Goal: Transaction & Acquisition: Purchase product/service

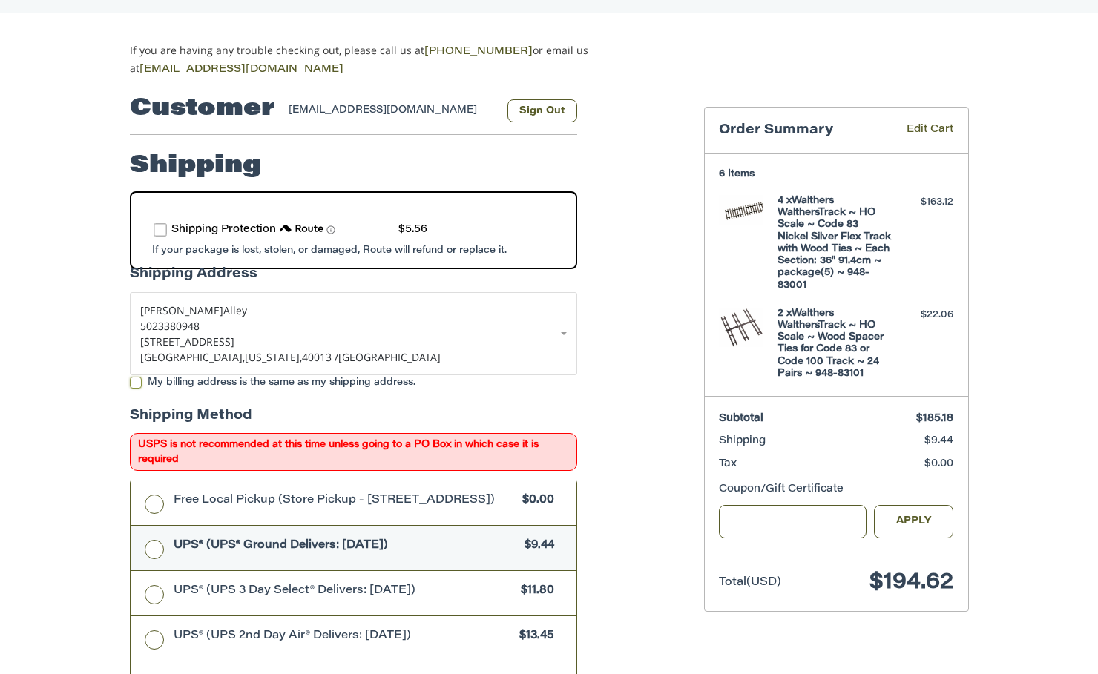
scroll to position [73, 0]
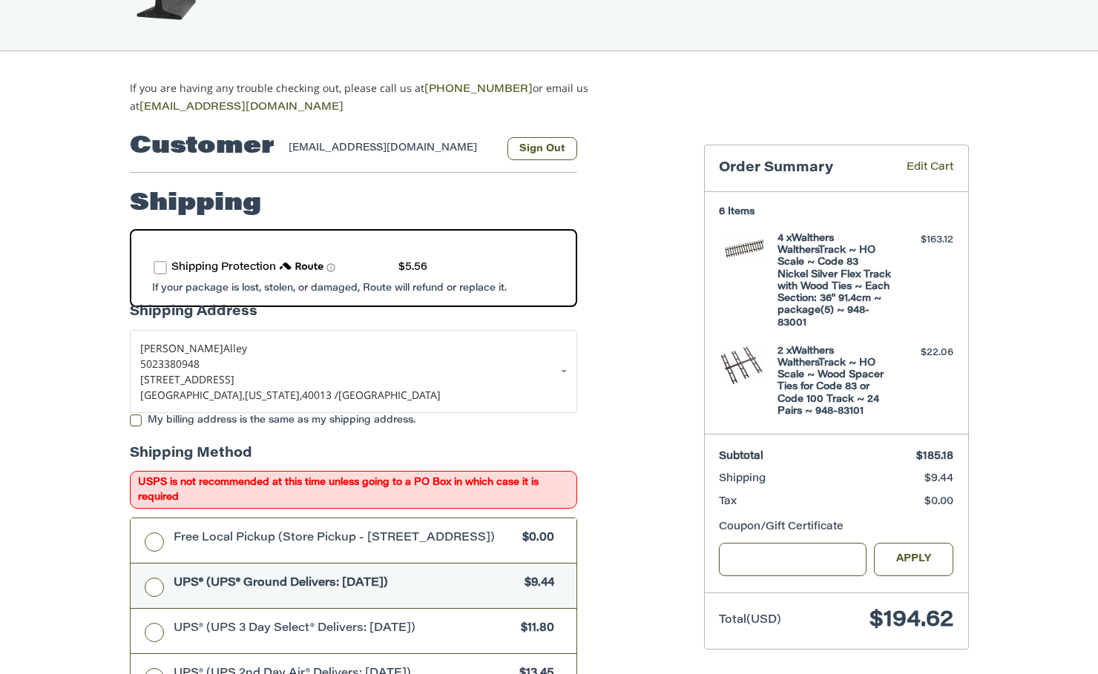
click at [158, 262] on label "route shipping protection selector element" at bounding box center [160, 267] width 13 height 13
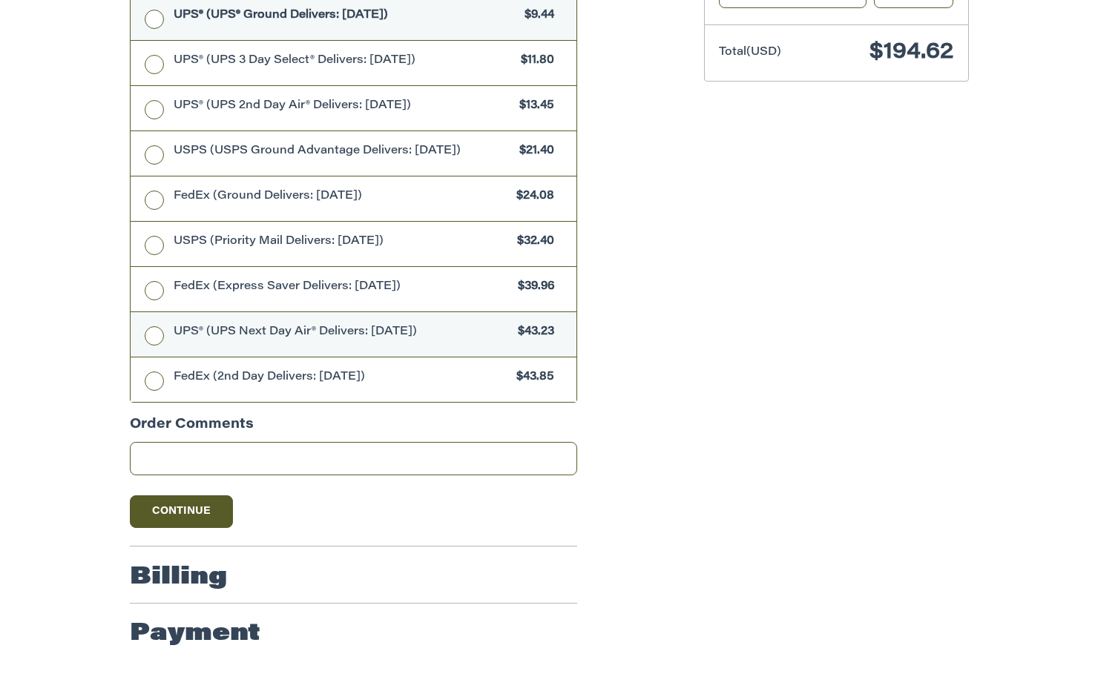
scroll to position [646, 0]
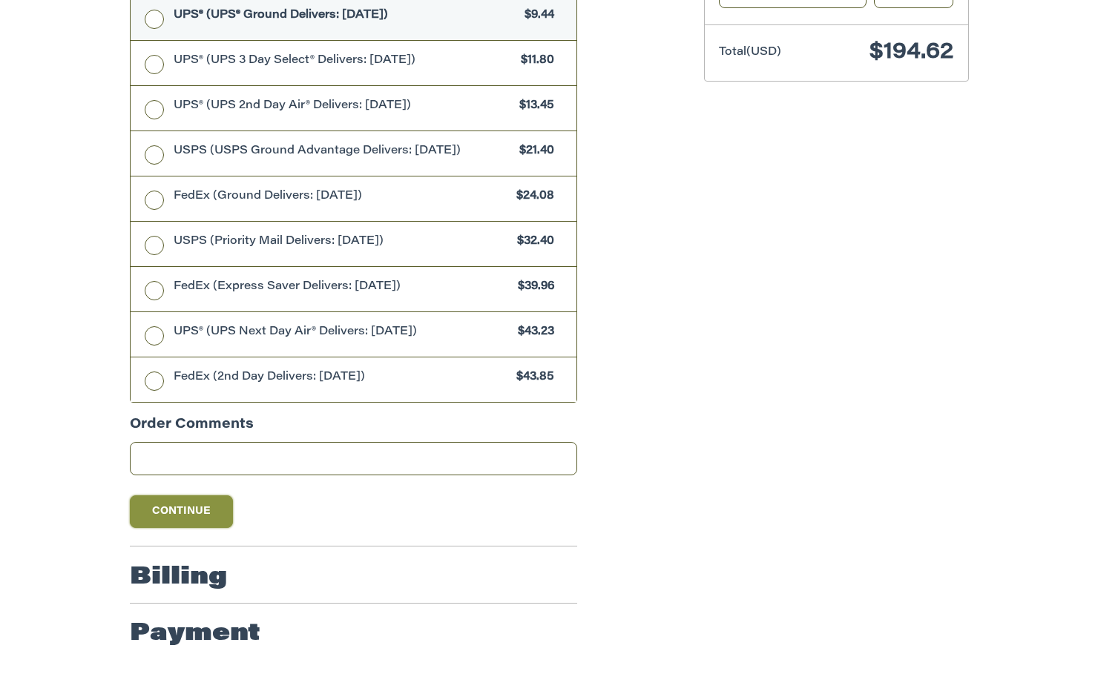
click at [162, 518] on button "Continue" at bounding box center [182, 511] width 104 height 33
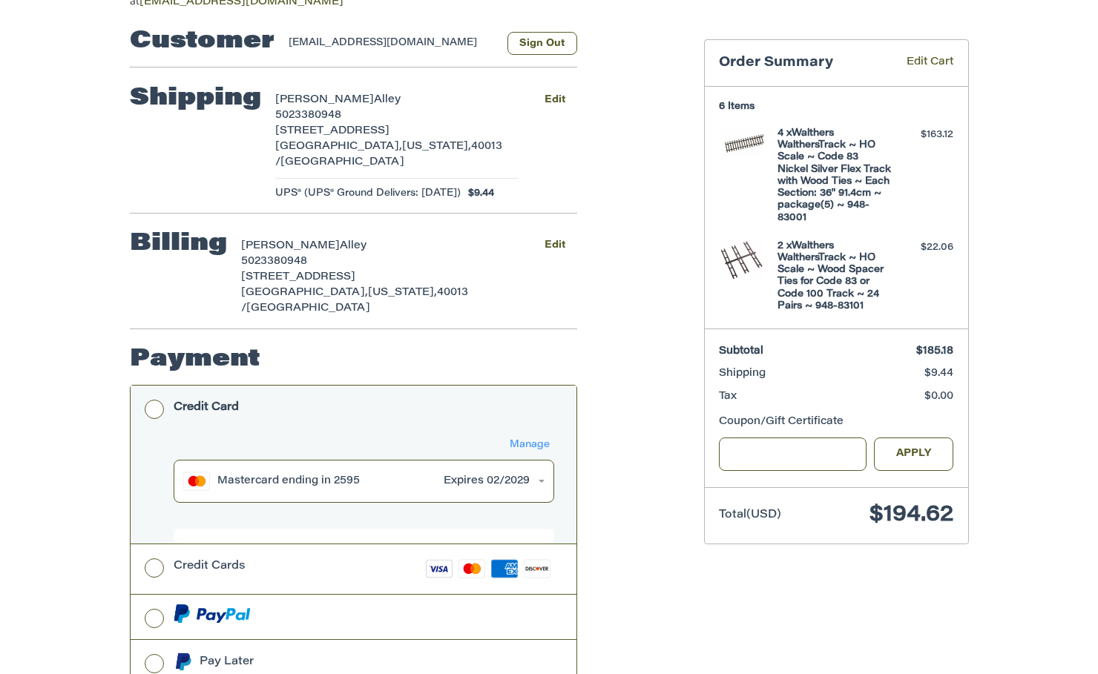
scroll to position [221, 0]
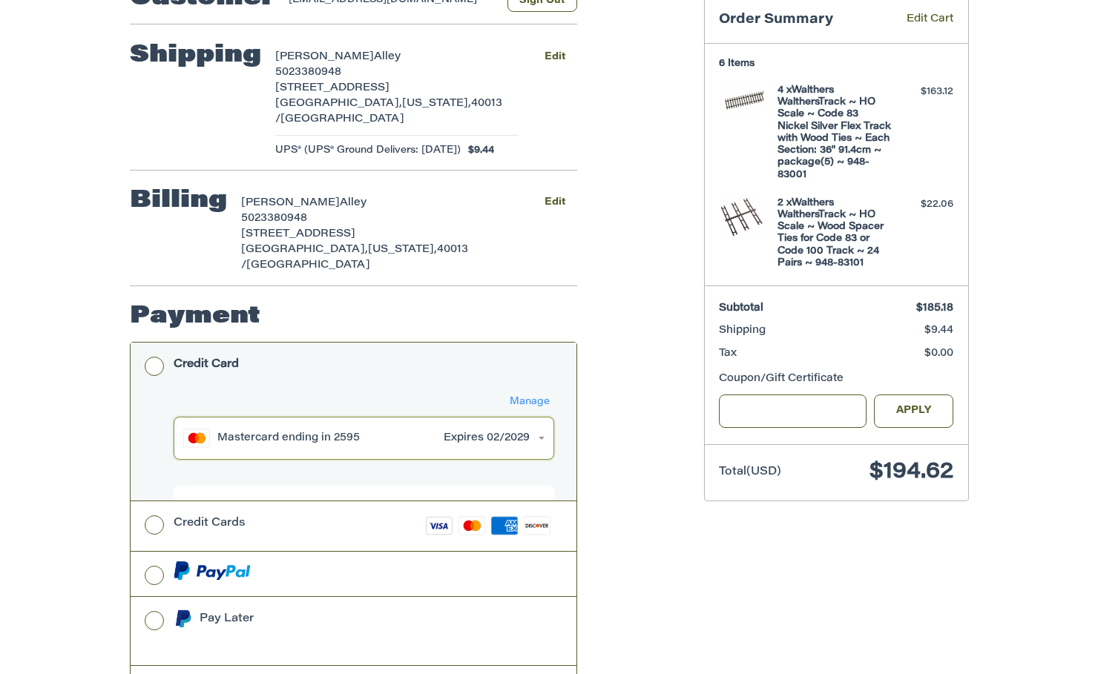
click at [274, 431] on div "Mastercard ending in 2595" at bounding box center [327, 439] width 220 height 16
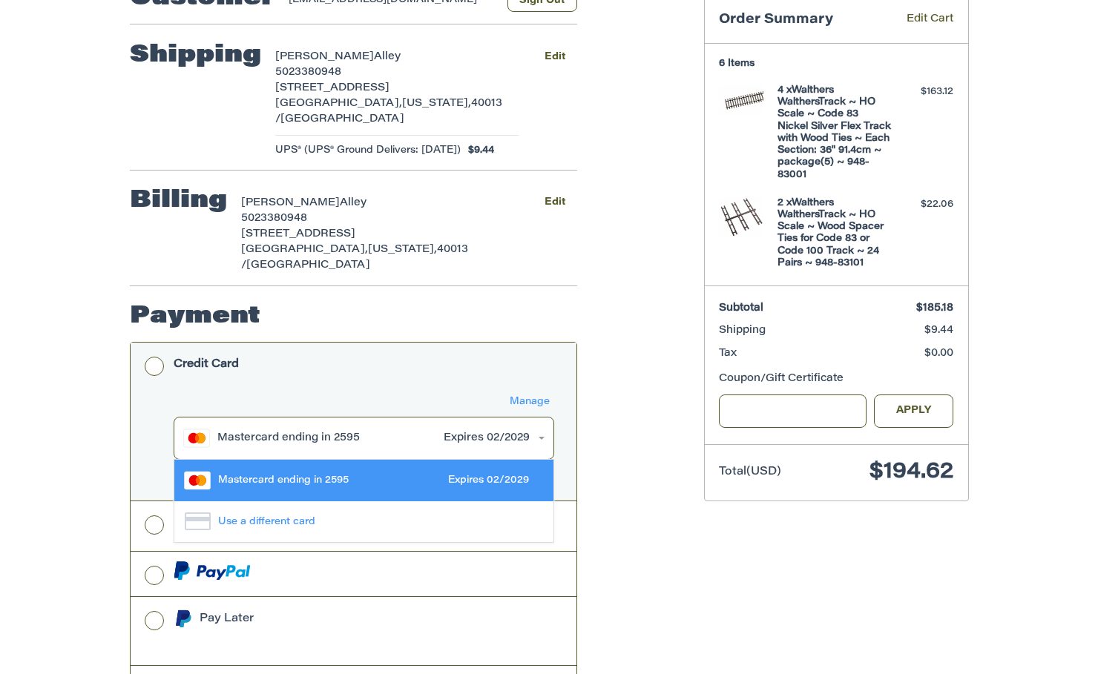
click at [617, 393] on ol "Customer [EMAIL_ADDRESS][DOMAIN_NAME] Sign Out Shipping [PERSON_NAME] 502338094…" at bounding box center [382, 371] width 505 height 808
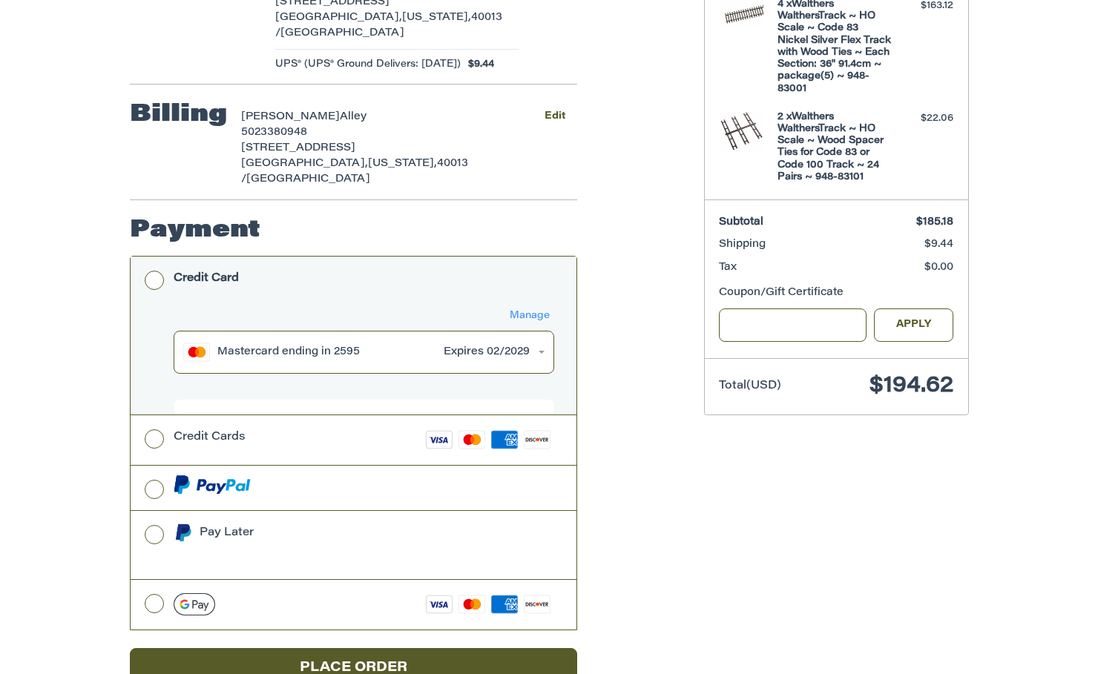
scroll to position [321, 0]
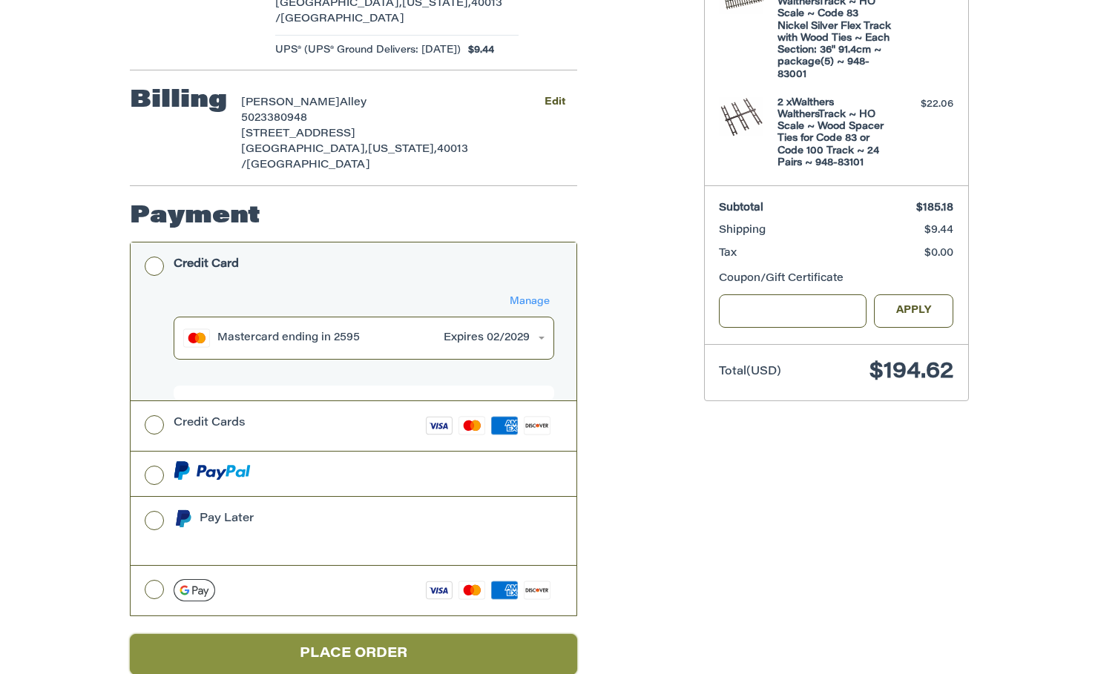
click at [292, 634] on button "Place Order" at bounding box center [353, 654] width 447 height 41
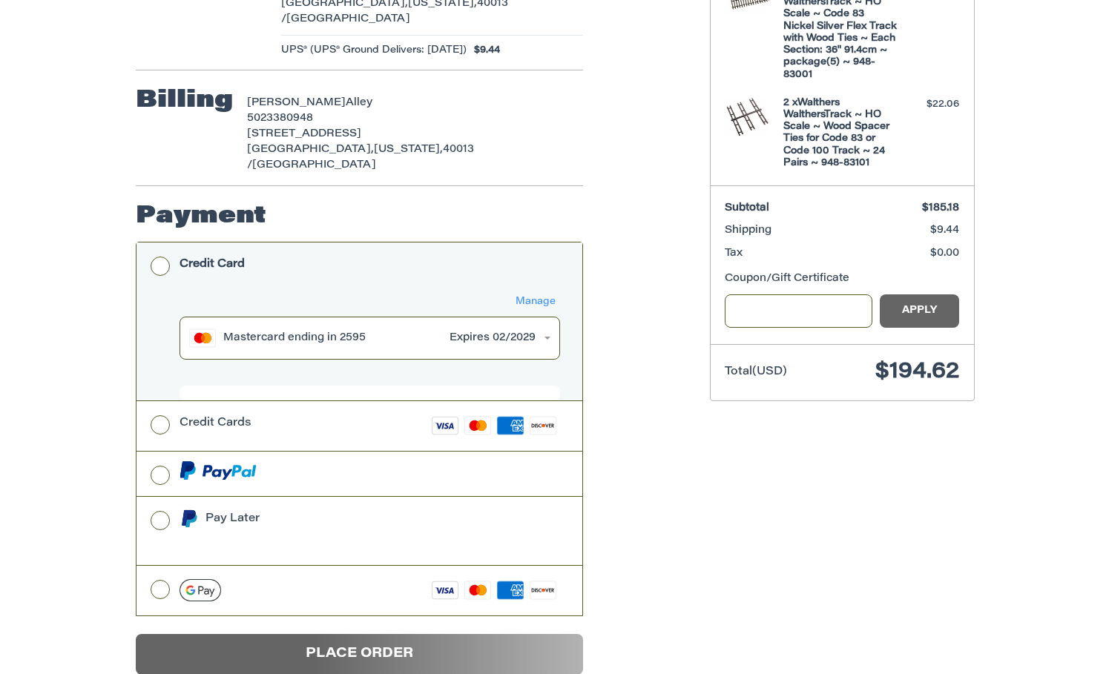
scroll to position [0, 0]
